Goal: Find specific page/section: Find specific page/section

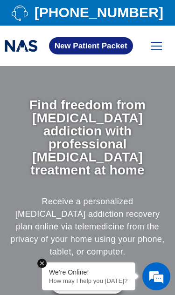
click at [151, 49] on label at bounding box center [155, 46] width 11 height 8
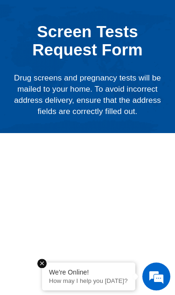
scroll to position [74, 0]
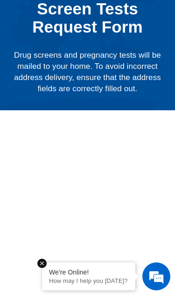
click at [42, 262] on em at bounding box center [41, 263] width 9 height 9
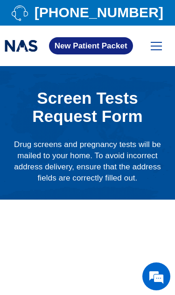
scroll to position [673, 0]
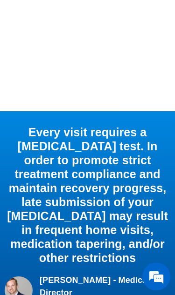
scroll to position [231, 0]
